Goal: Task Accomplishment & Management: Complete application form

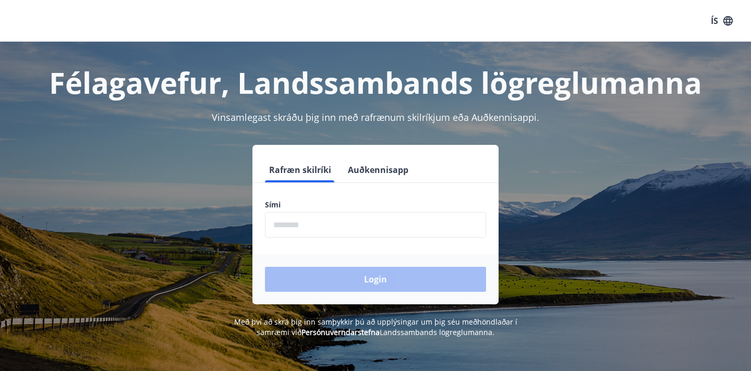
click at [329, 228] on input "phone" at bounding box center [375, 225] width 221 height 26
type input "********"
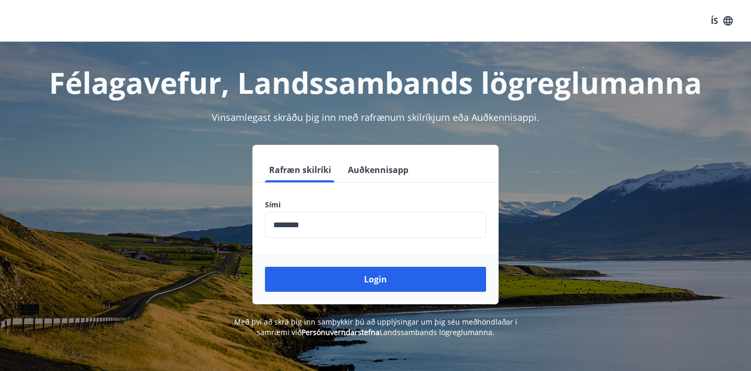
click at [348, 296] on div "Login" at bounding box center [375, 280] width 246 height 50
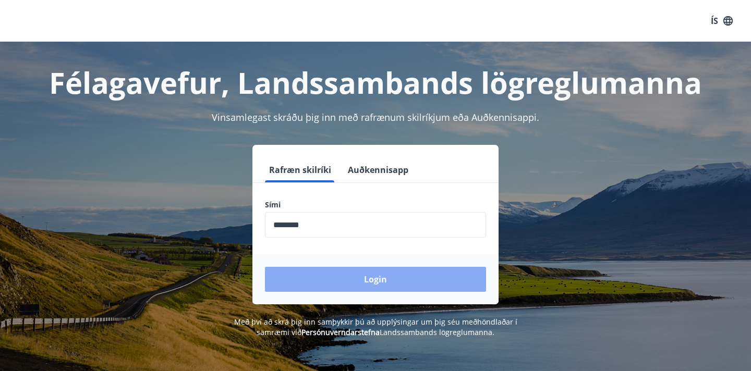
click at [347, 283] on button "Login" at bounding box center [375, 279] width 221 height 25
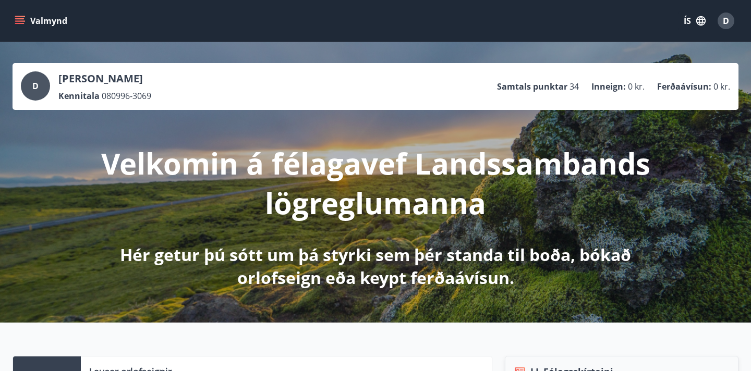
click at [22, 22] on icon "menu" at bounding box center [20, 21] width 10 height 10
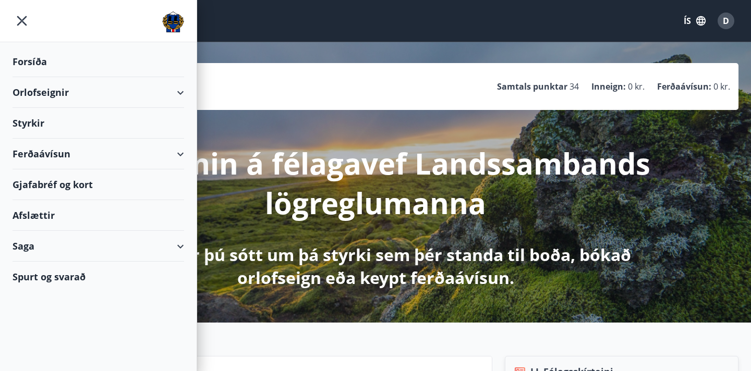
click at [31, 123] on div "Styrkir" at bounding box center [99, 123] width 172 height 31
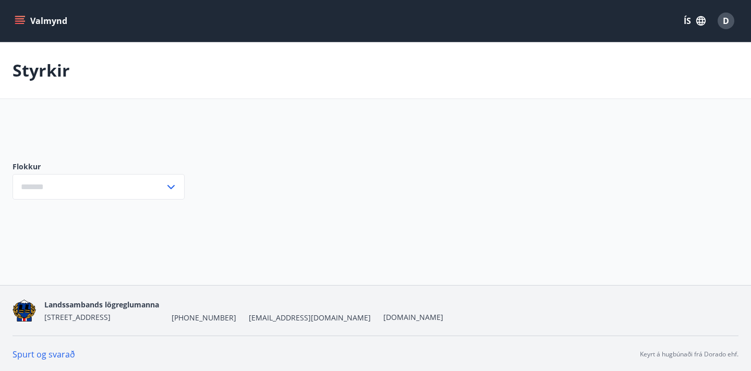
type input "***"
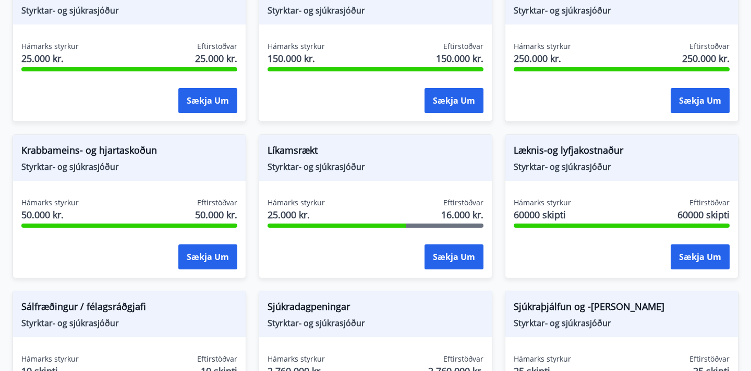
scroll to position [553, 0]
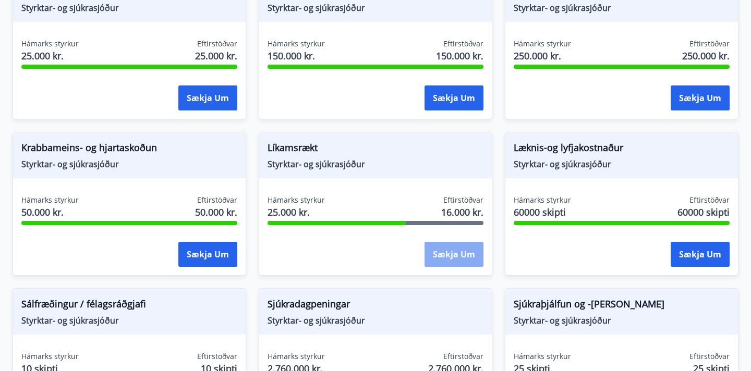
click at [462, 256] on button "Sækja um" at bounding box center [454, 254] width 59 height 25
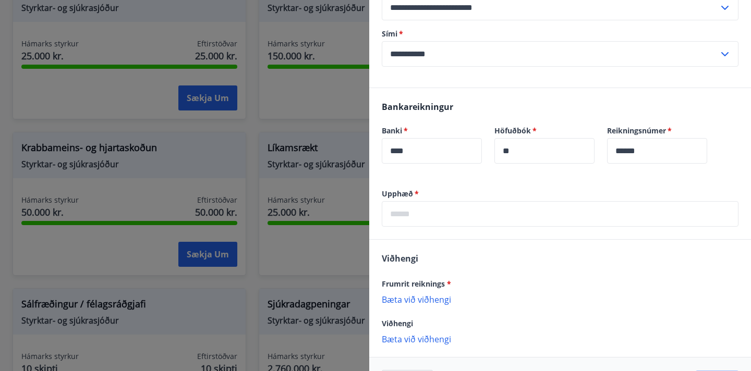
scroll to position [212, 0]
click at [468, 201] on input "text" at bounding box center [560, 214] width 357 height 26
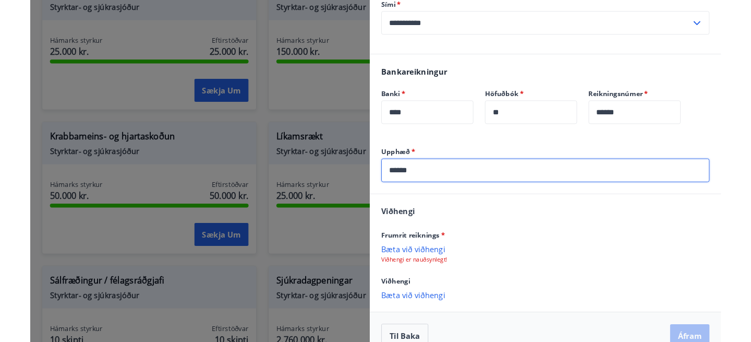
scroll to position [241, 0]
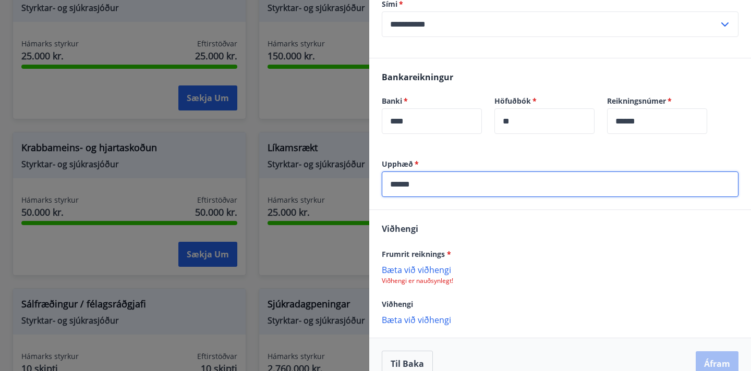
type input "******"
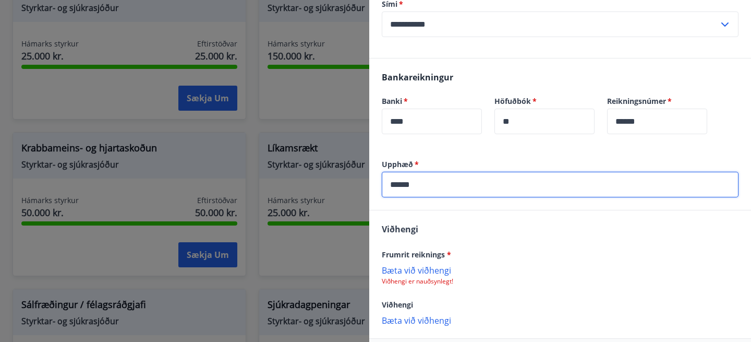
click at [412, 264] on p "Bæta við viðhengi" at bounding box center [560, 269] width 357 height 10
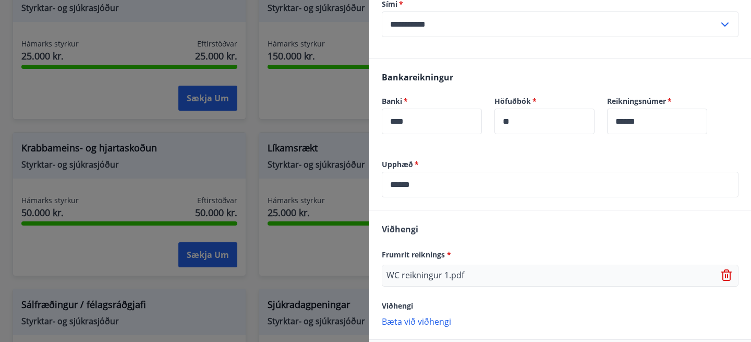
scroll to position [278, 0]
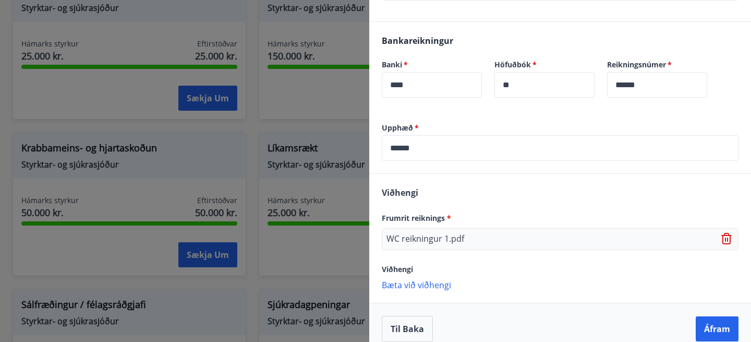
click at [425, 279] on p "Bæta við viðhengi" at bounding box center [560, 284] width 357 height 10
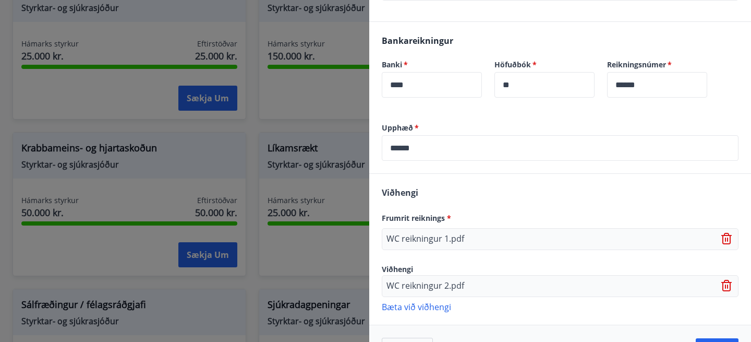
scroll to position [299, 0]
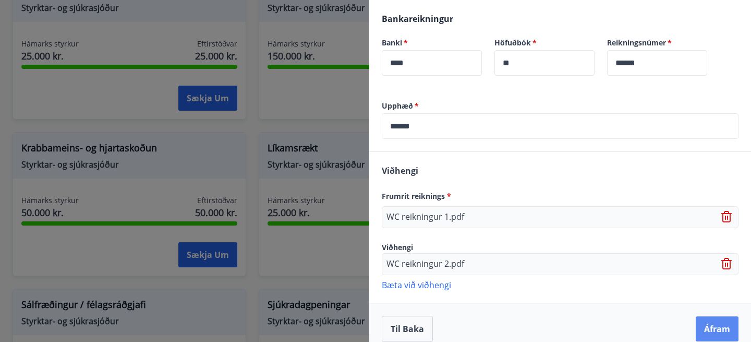
click at [721, 319] on button "Áfram" at bounding box center [717, 328] width 43 height 25
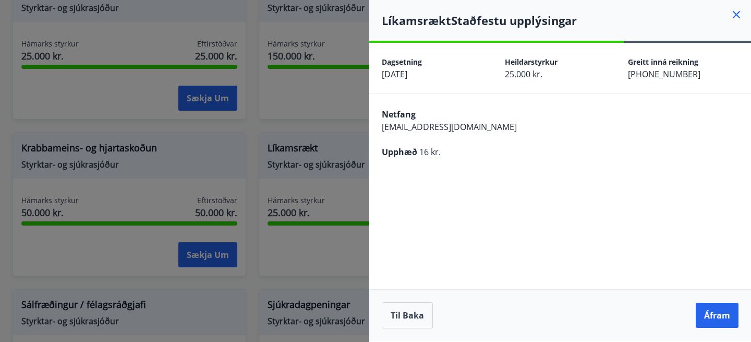
scroll to position [0, 0]
click at [721, 319] on button "Áfram" at bounding box center [717, 315] width 43 height 25
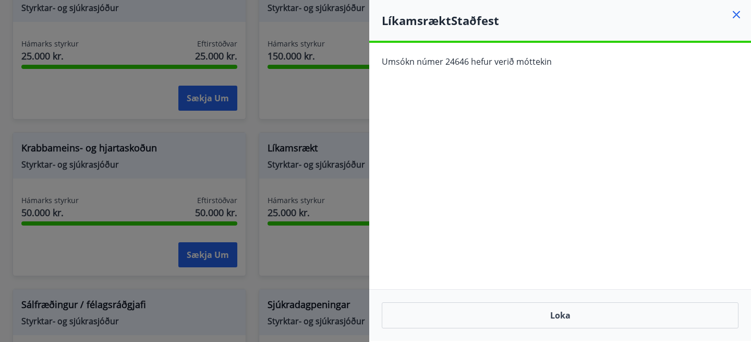
click at [735, 11] on icon at bounding box center [736, 14] width 13 height 13
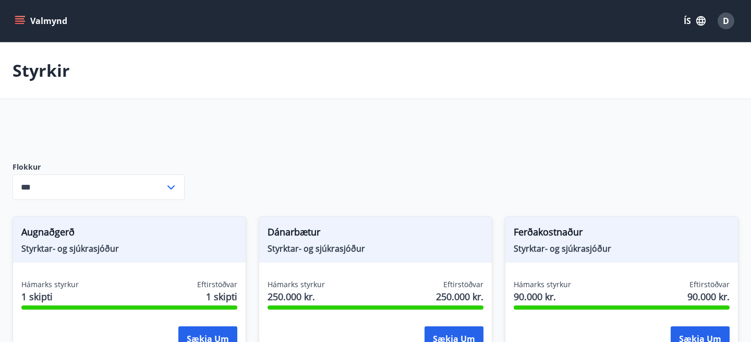
click at [19, 20] on icon "menu" at bounding box center [20, 21] width 10 height 10
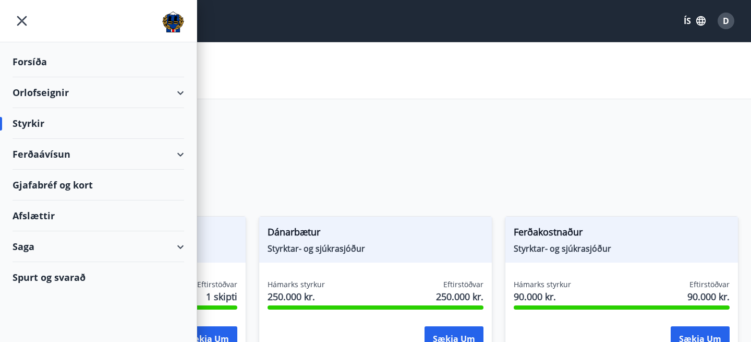
click at [49, 184] on div "Gjafabréf og kort" at bounding box center [99, 185] width 172 height 31
